Goal: Task Accomplishment & Management: Manage account settings

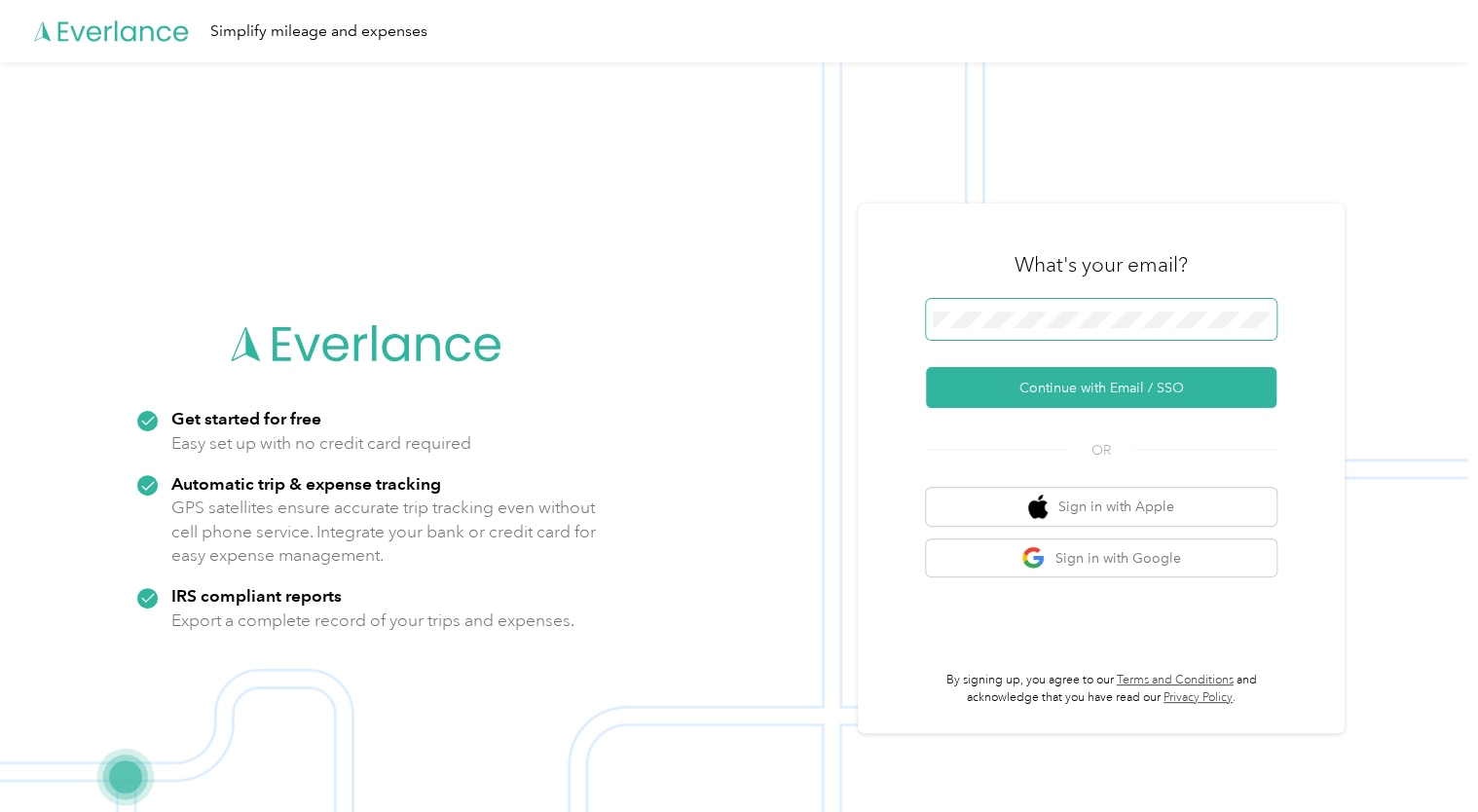
click at [990, 310] on span at bounding box center [1101, 319] width 350 height 41
click at [1061, 383] on button "Continue with Email / SSO" at bounding box center [1101, 387] width 350 height 41
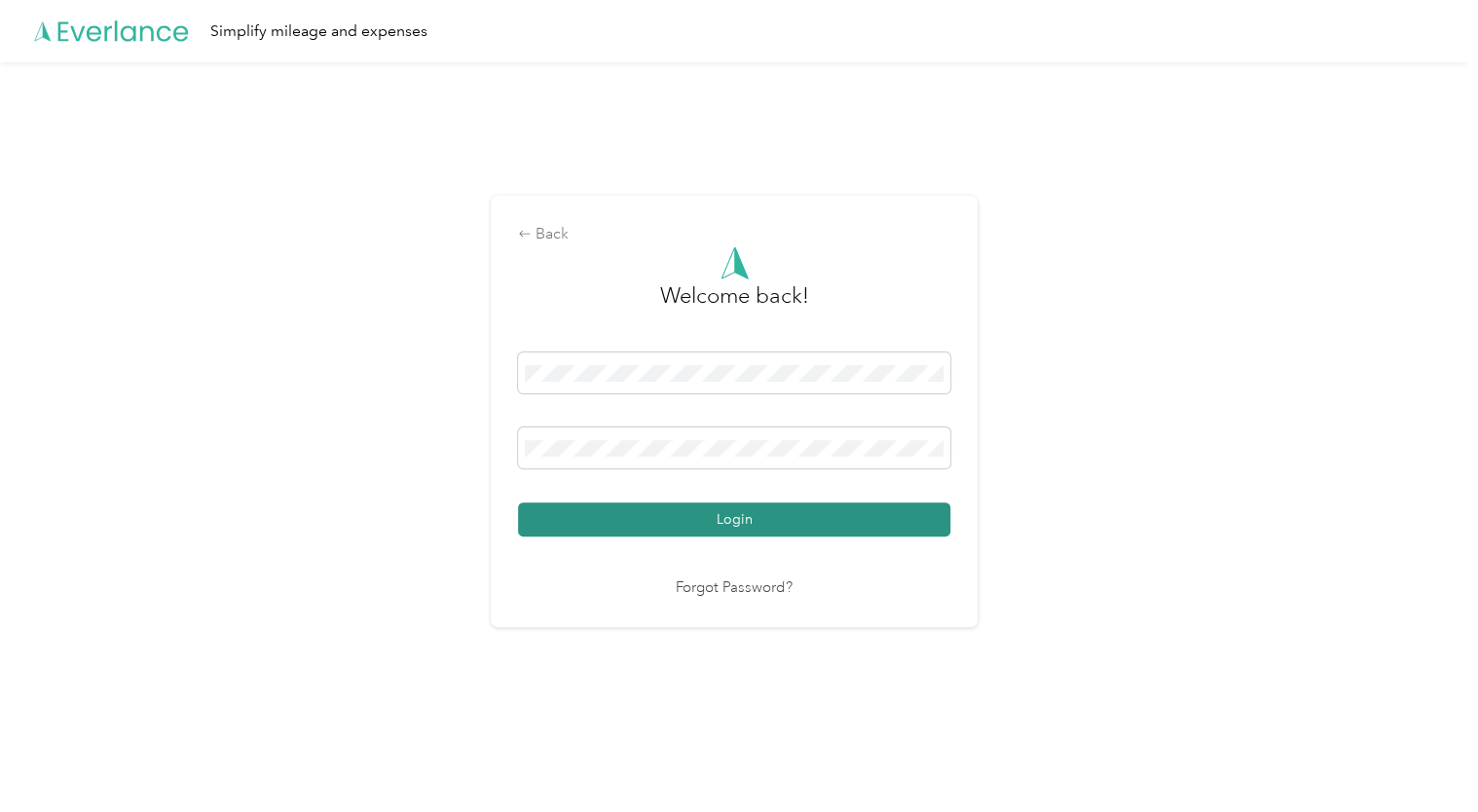
click at [727, 512] on button "Login" at bounding box center [734, 519] width 432 height 34
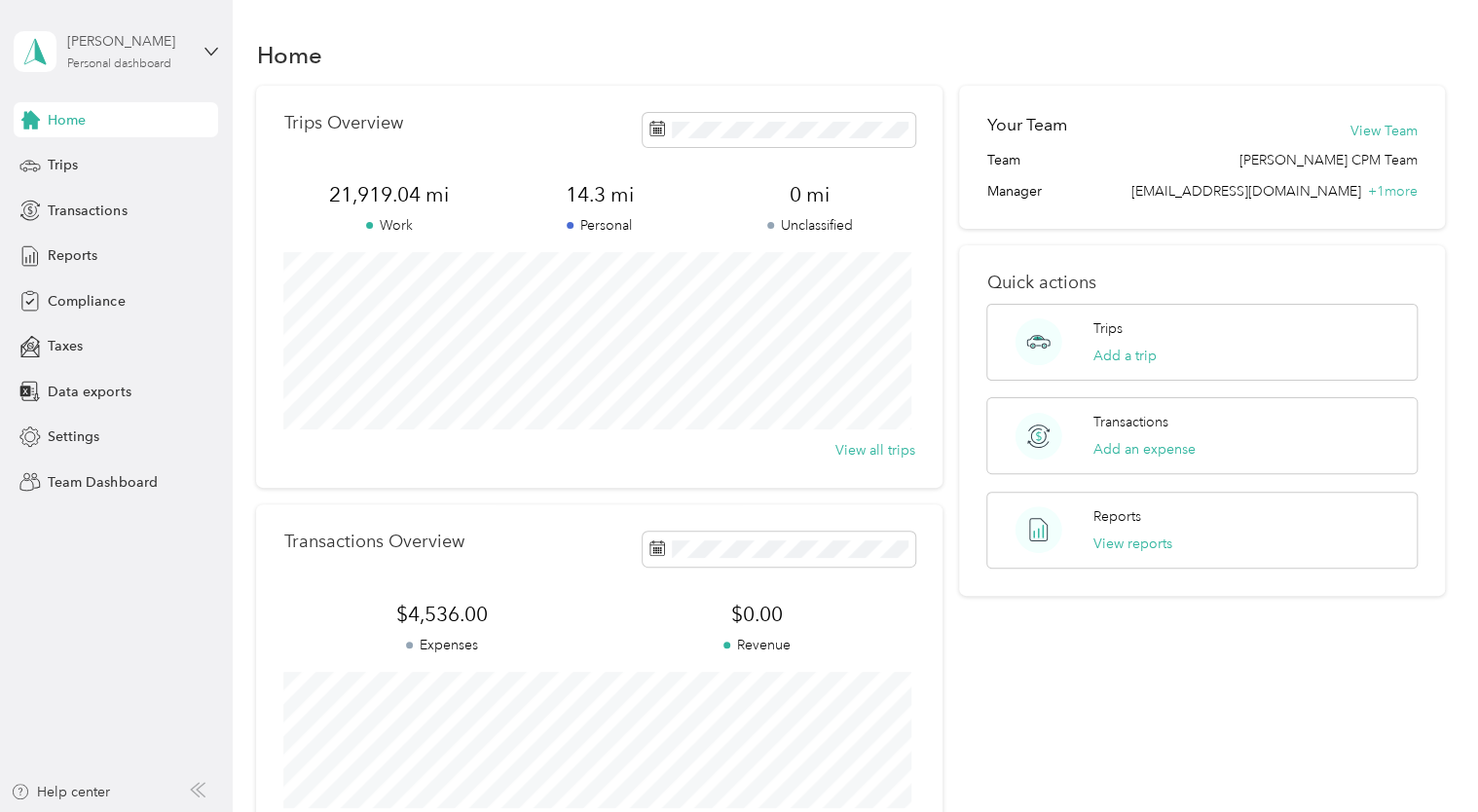
click at [81, 40] on div "[PERSON_NAME]" at bounding box center [128, 41] width 122 height 21
click at [113, 159] on div "Team dashboard" at bounding box center [82, 159] width 104 height 21
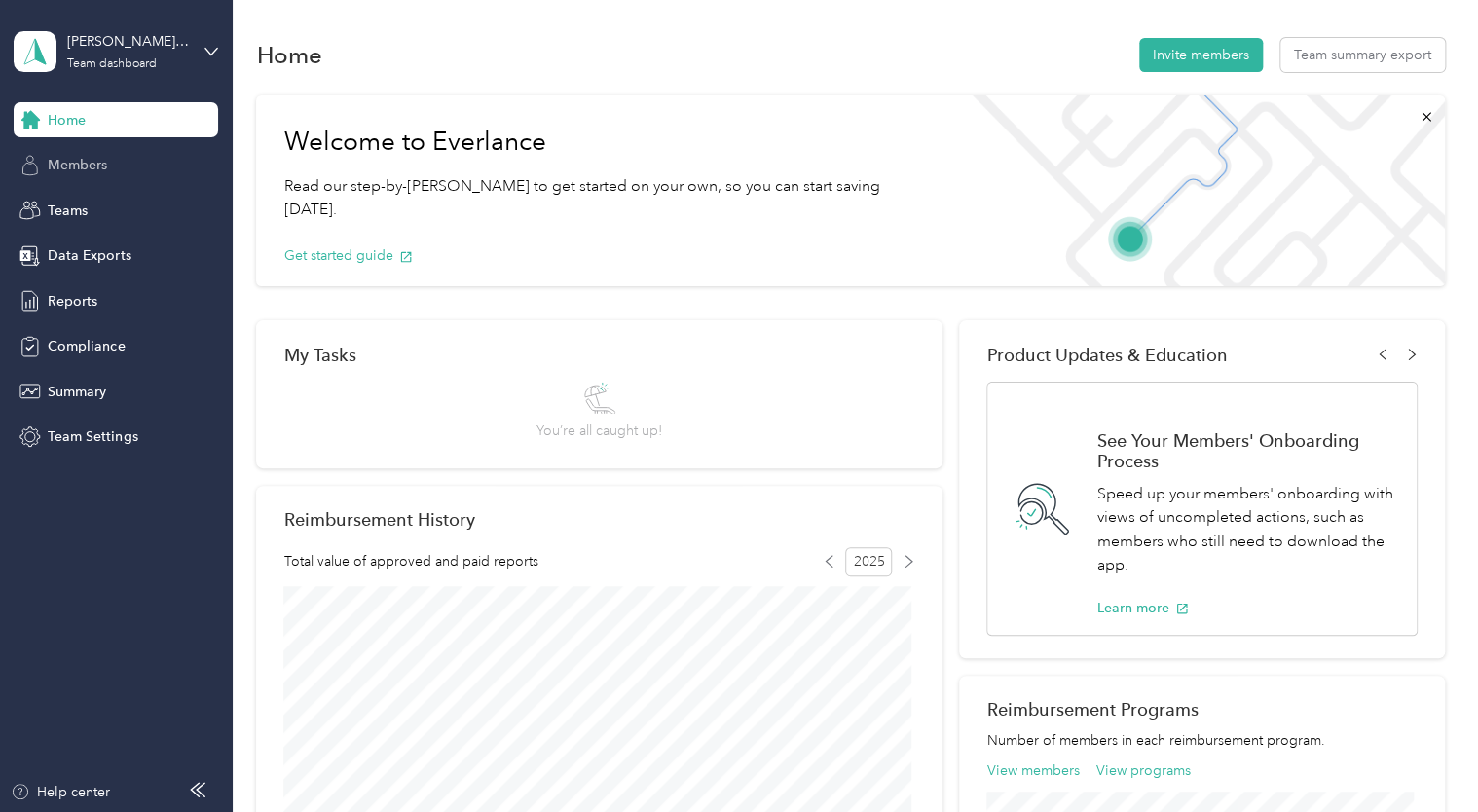
click at [75, 159] on span "Members" at bounding box center [77, 165] width 60 height 21
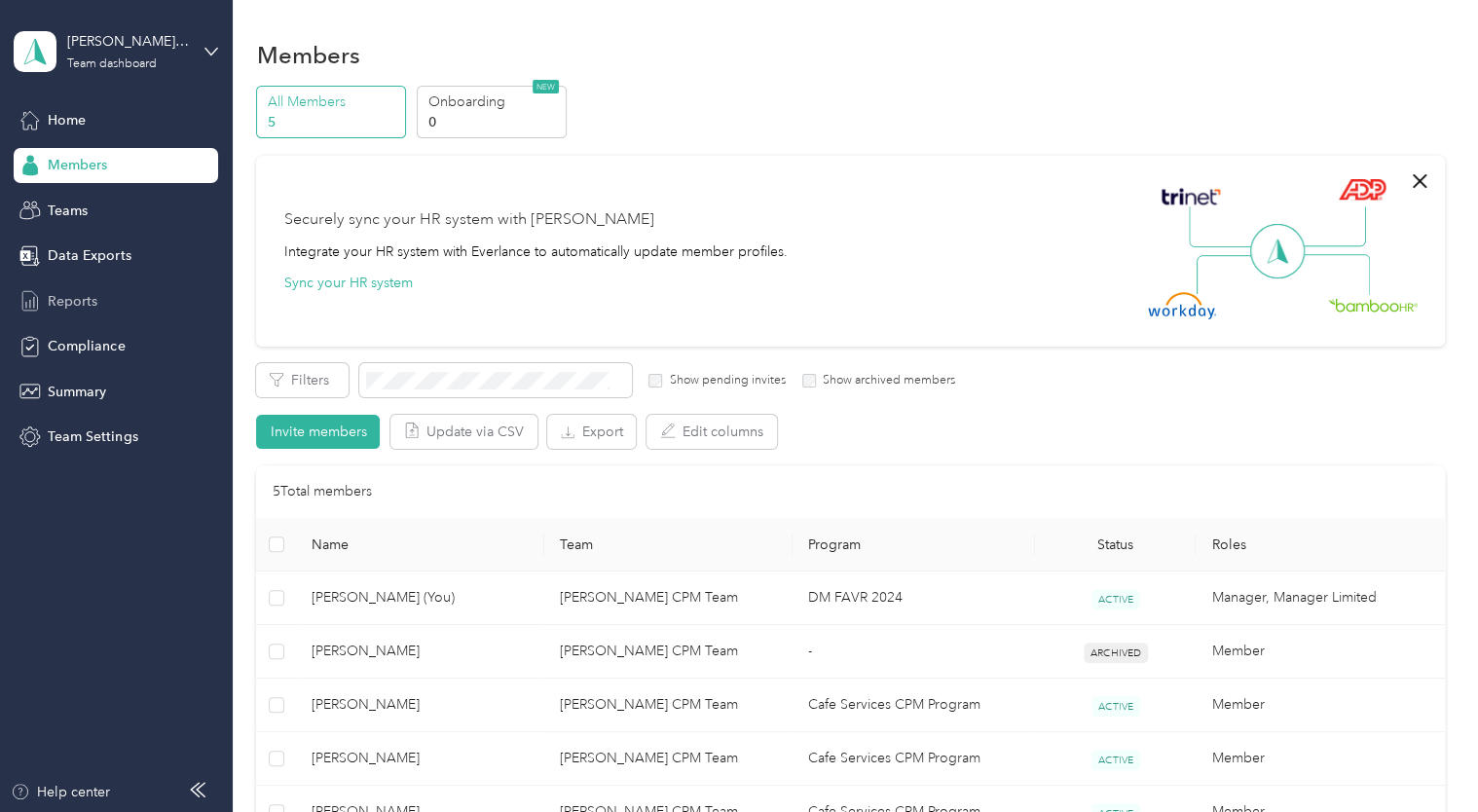
click at [73, 291] on span "Reports" at bounding box center [72, 301] width 50 height 21
